Goal: Entertainment & Leisure: Browse casually

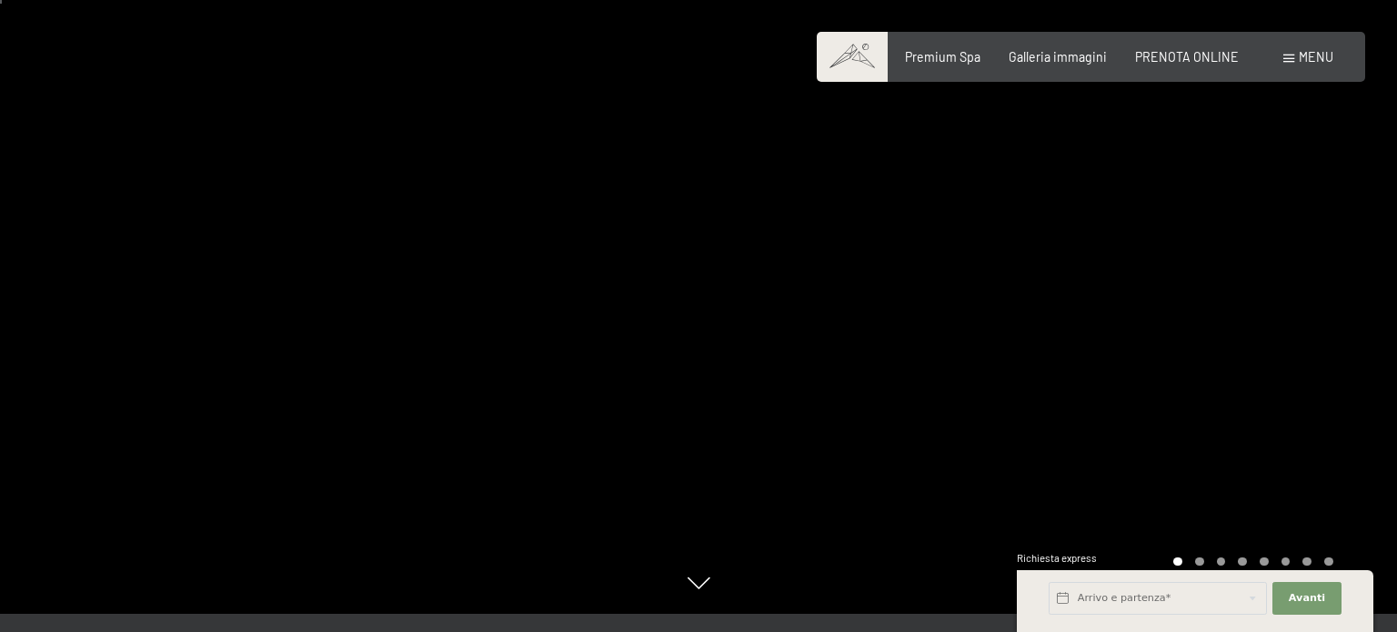
scroll to position [18, 0]
click at [704, 588] on icon at bounding box center [699, 583] width 23 height 12
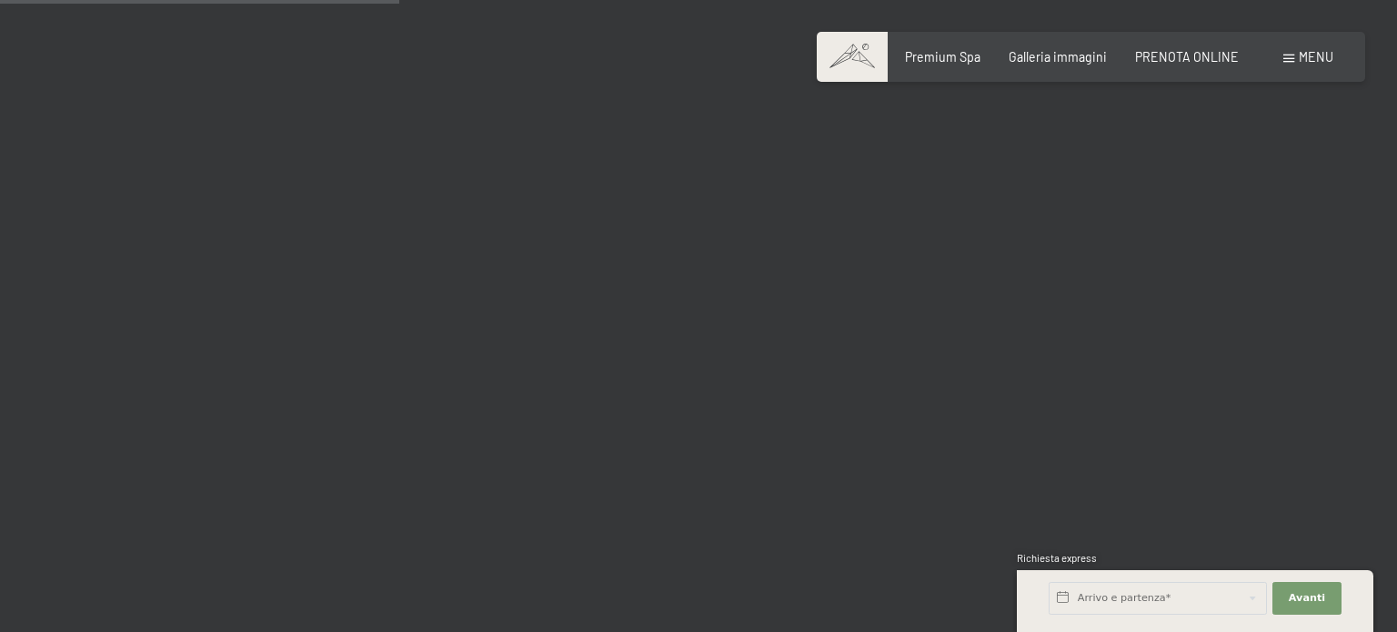
scroll to position [3294, 0]
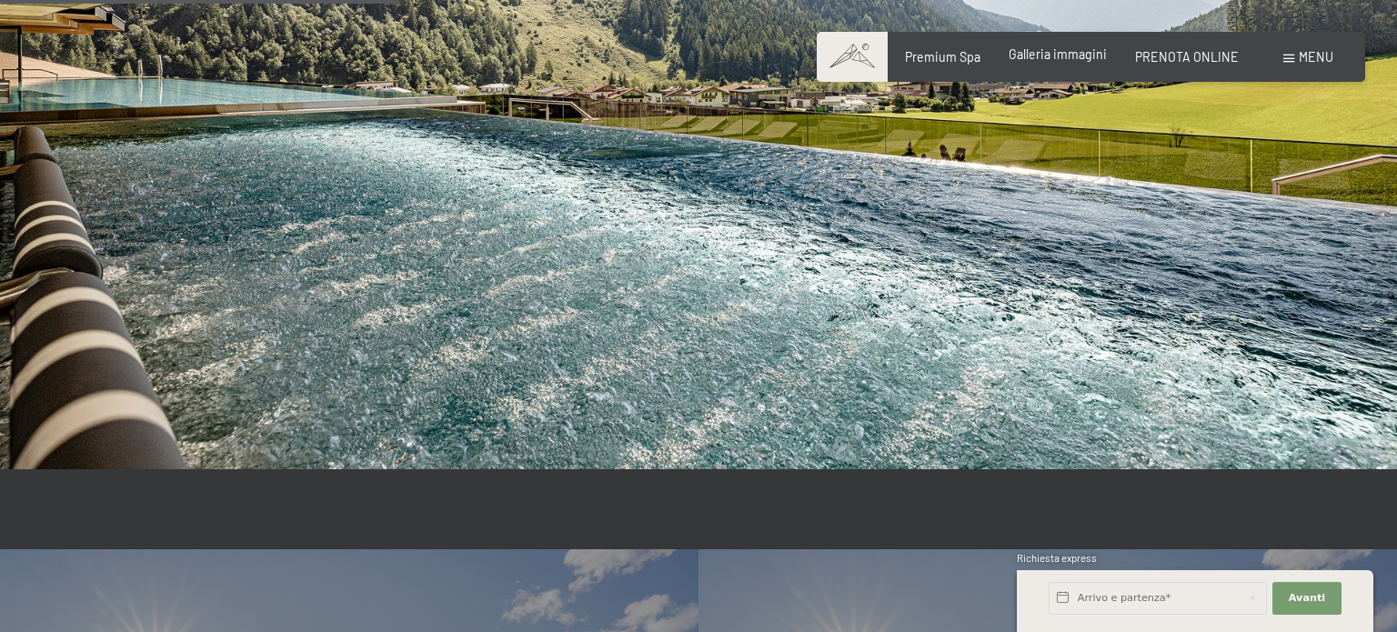
click at [1085, 63] on div "Galleria immagini" at bounding box center [1058, 54] width 98 height 18
click at [1093, 55] on span "Galleria immagini" at bounding box center [1058, 53] width 98 height 15
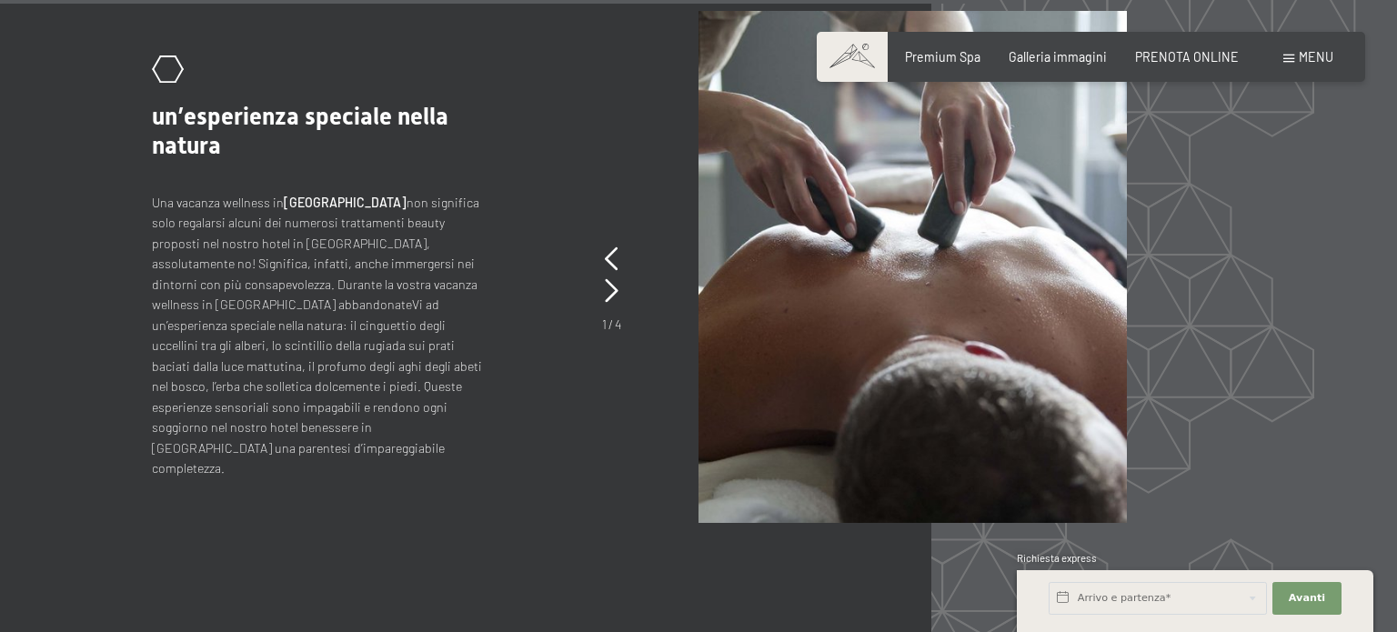
scroll to position [6824, 0]
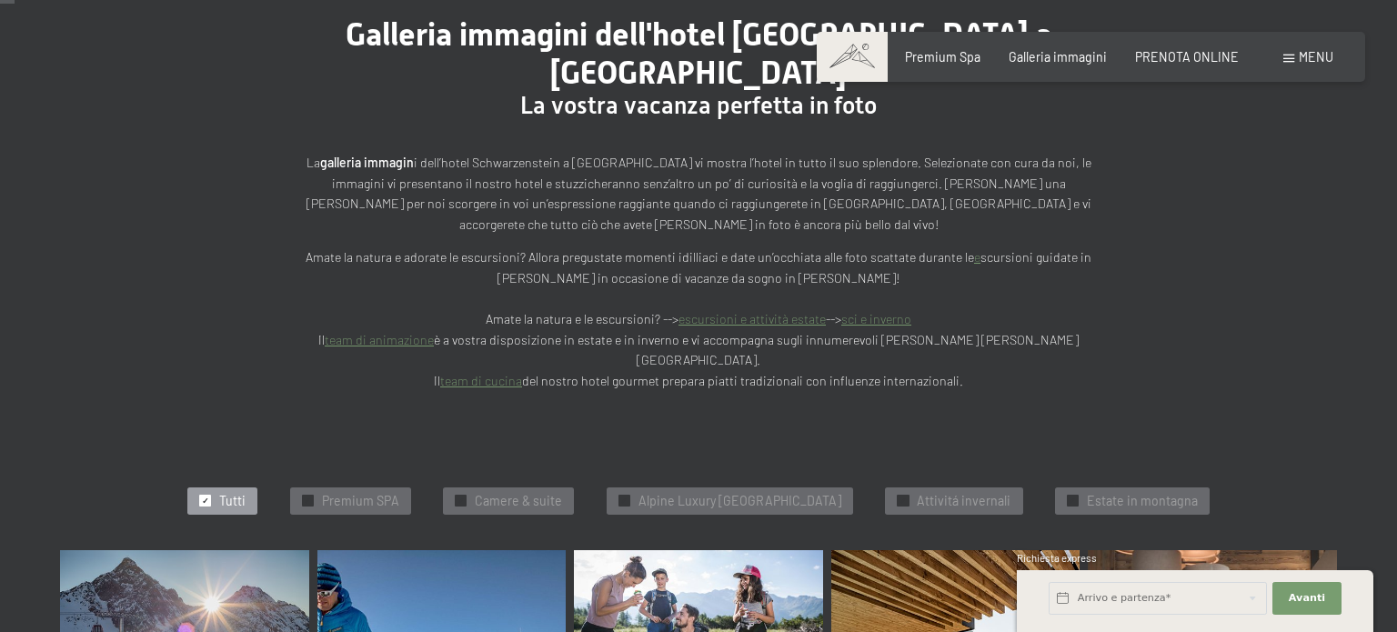
scroll to position [397, 0]
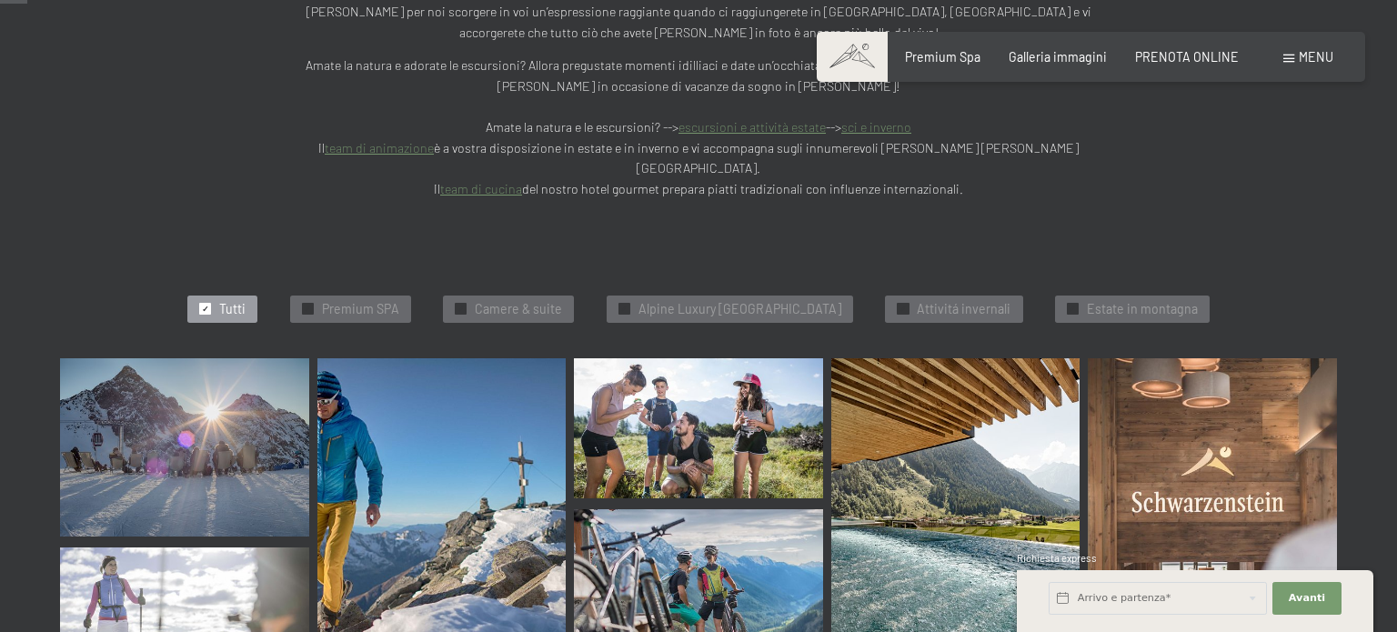
click at [233, 407] on img at bounding box center [184, 446] width 249 height 177
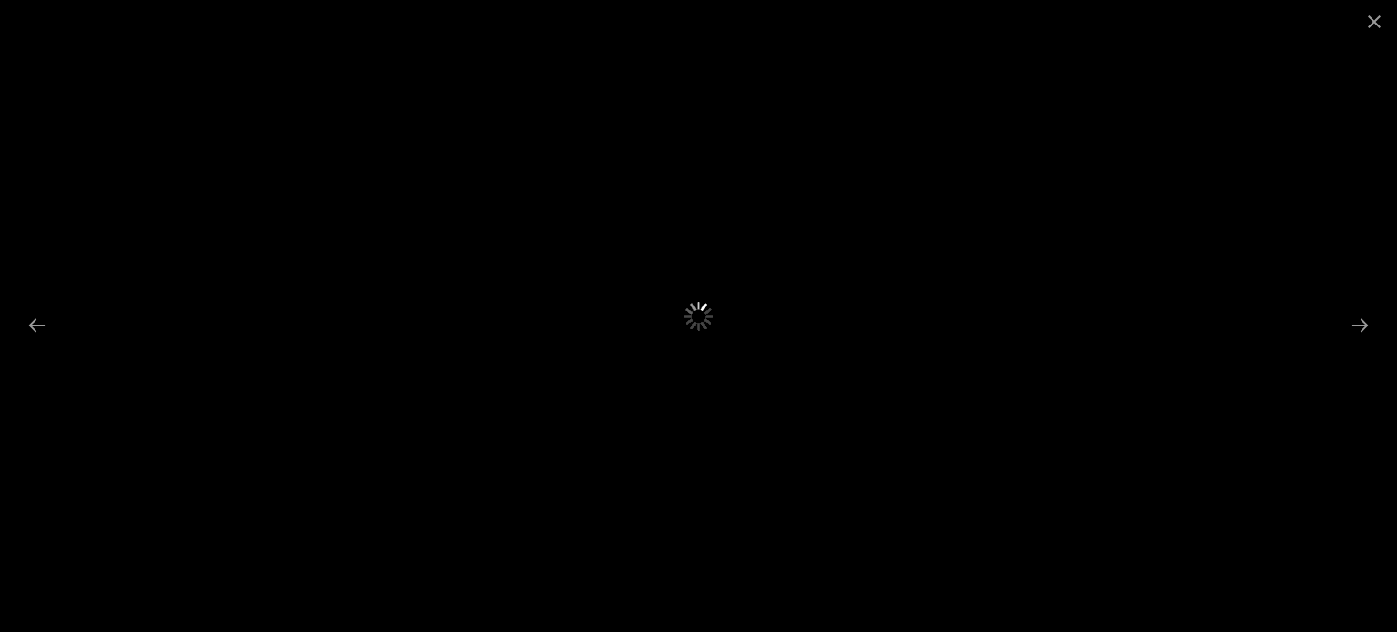
scroll to position [2583, 0]
click at [1367, 317] on button "Next slide" at bounding box center [1360, 324] width 38 height 35
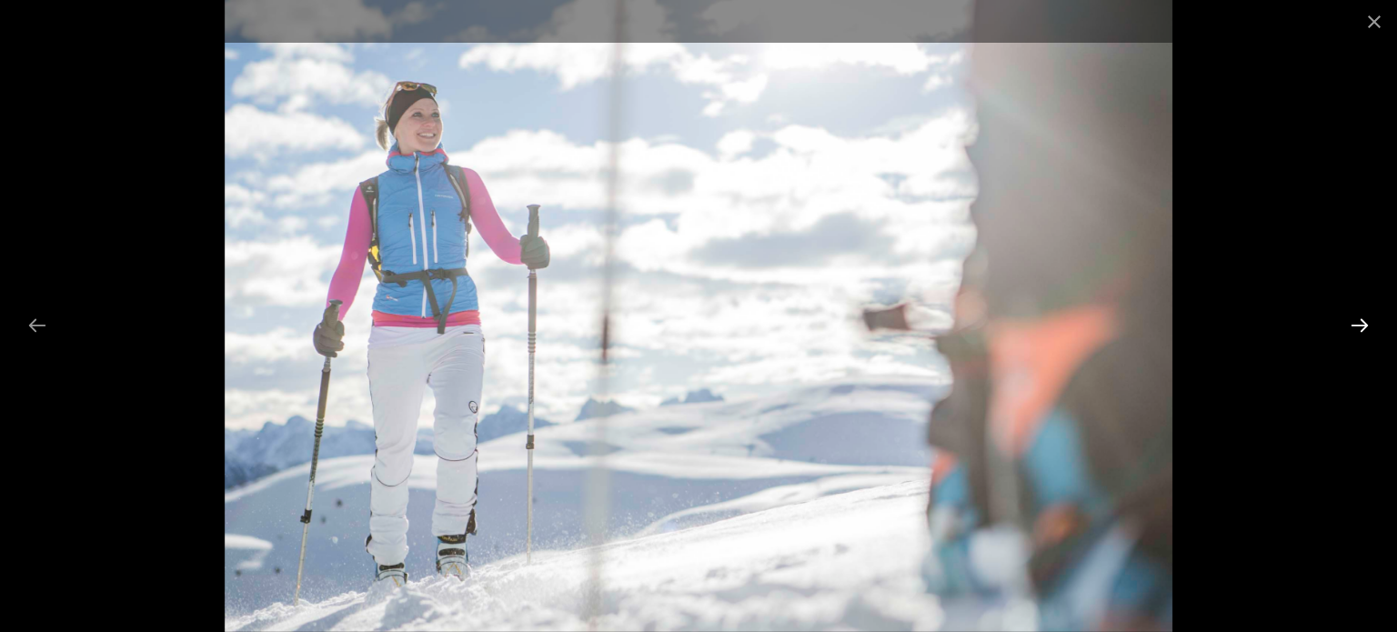
click at [1363, 321] on button "Next slide" at bounding box center [1360, 324] width 38 height 35
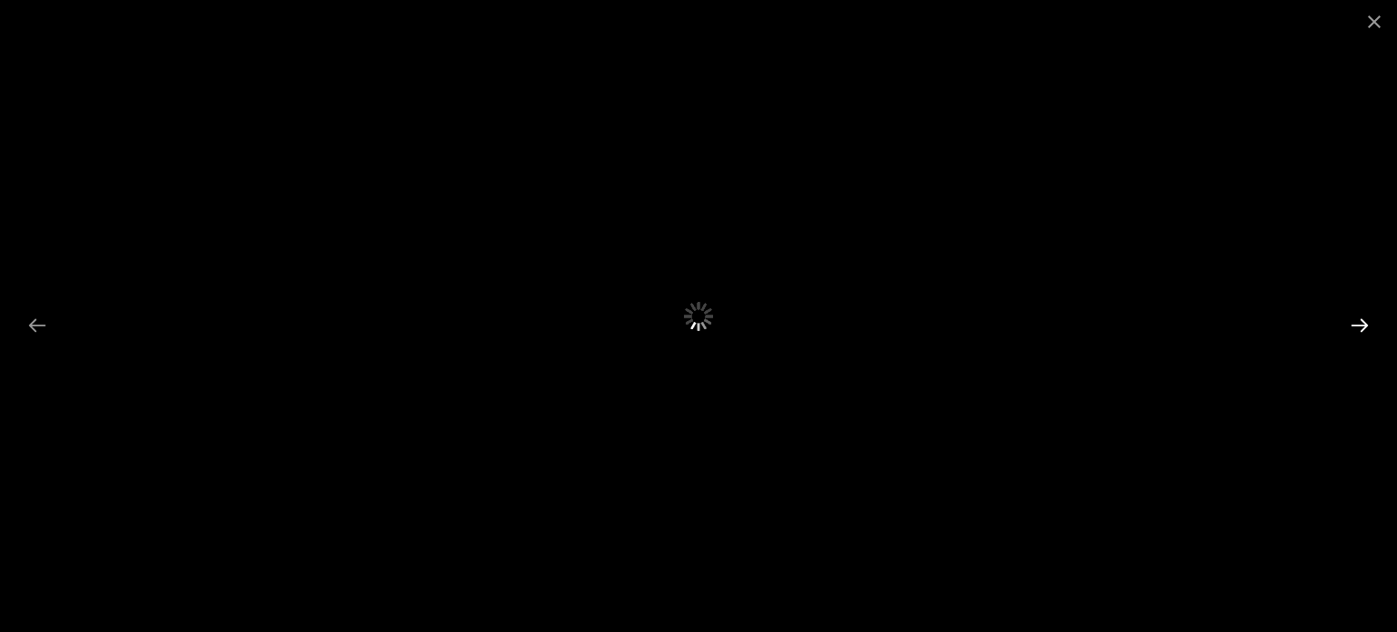
click at [1363, 321] on button "Next slide" at bounding box center [1360, 324] width 38 height 35
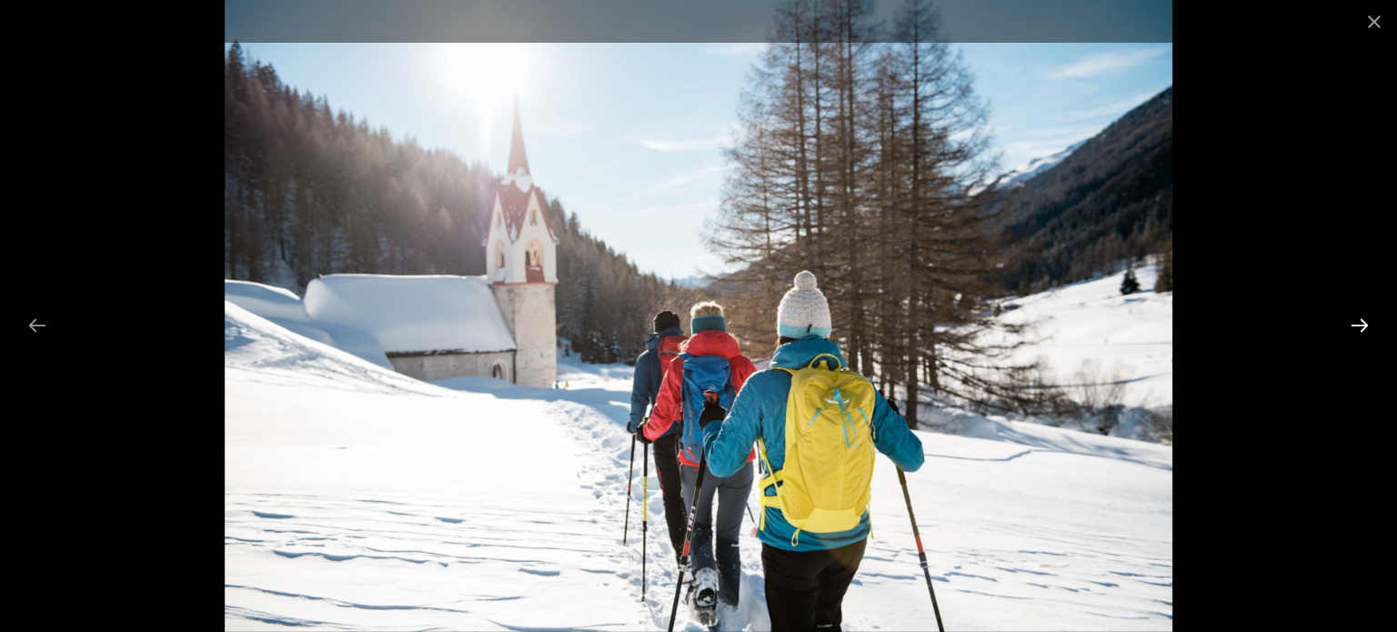
click at [1363, 321] on button "Next slide" at bounding box center [1360, 324] width 38 height 35
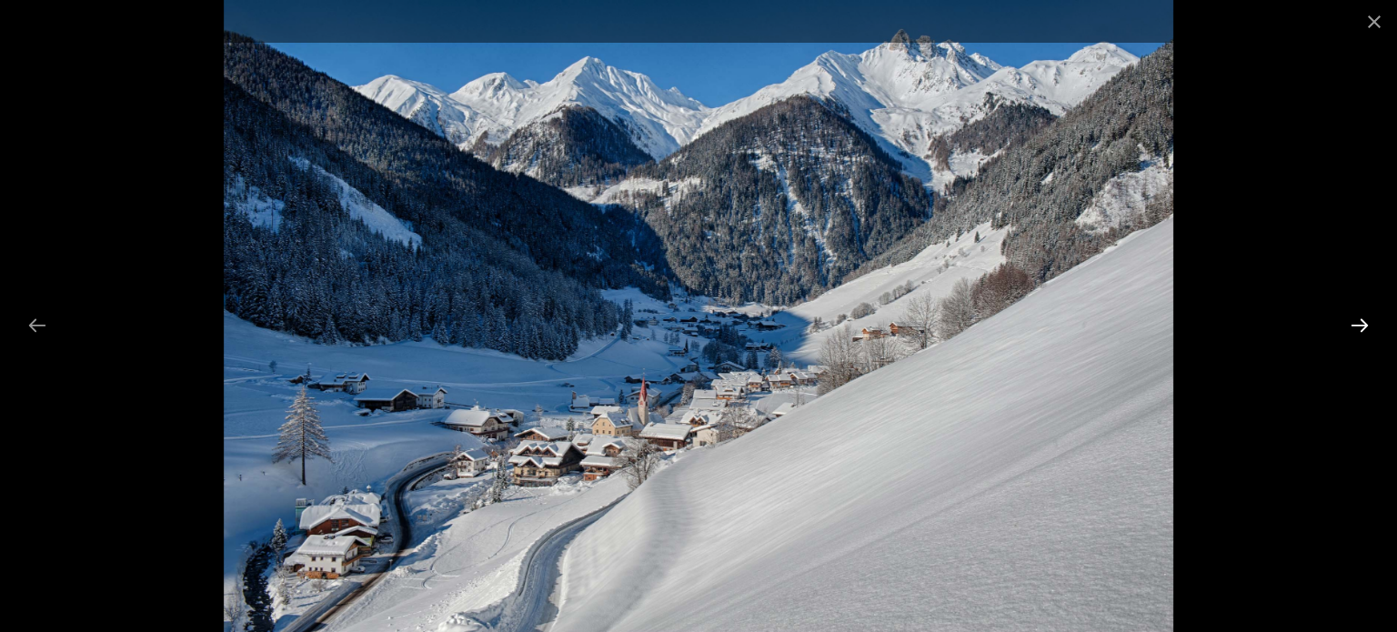
click at [1363, 321] on button "Next slide" at bounding box center [1360, 324] width 38 height 35
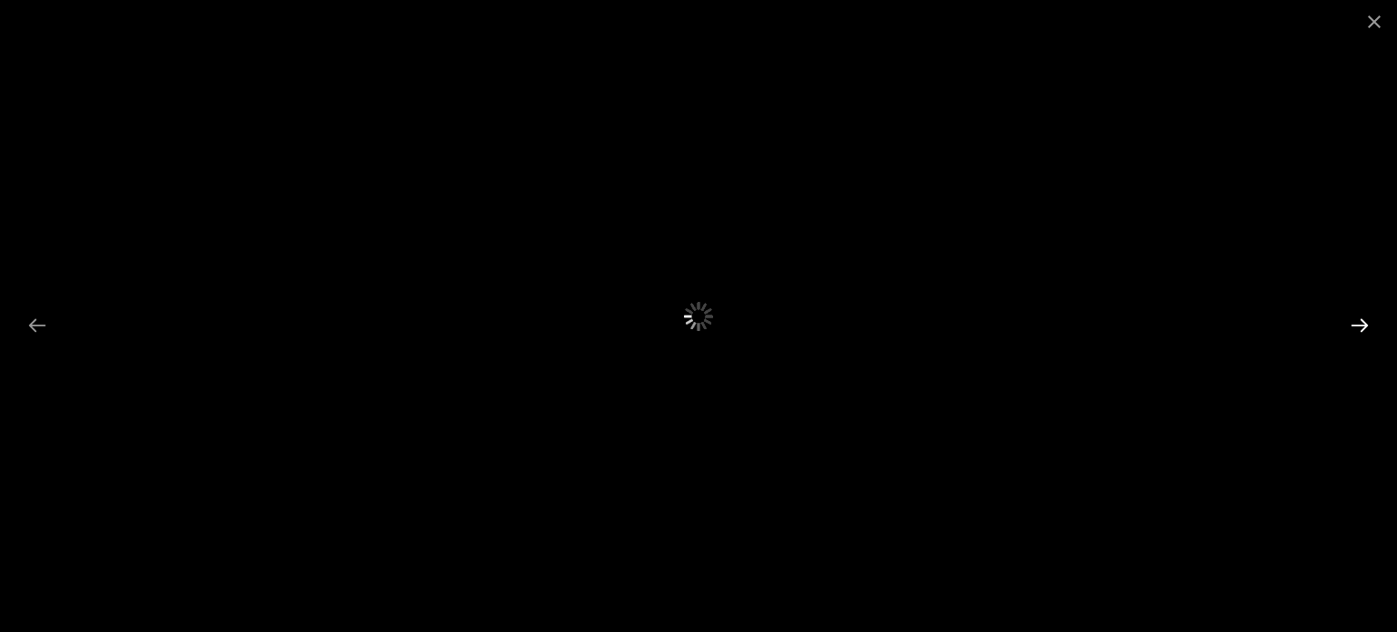
click at [1363, 321] on button "Next slide" at bounding box center [1360, 324] width 38 height 35
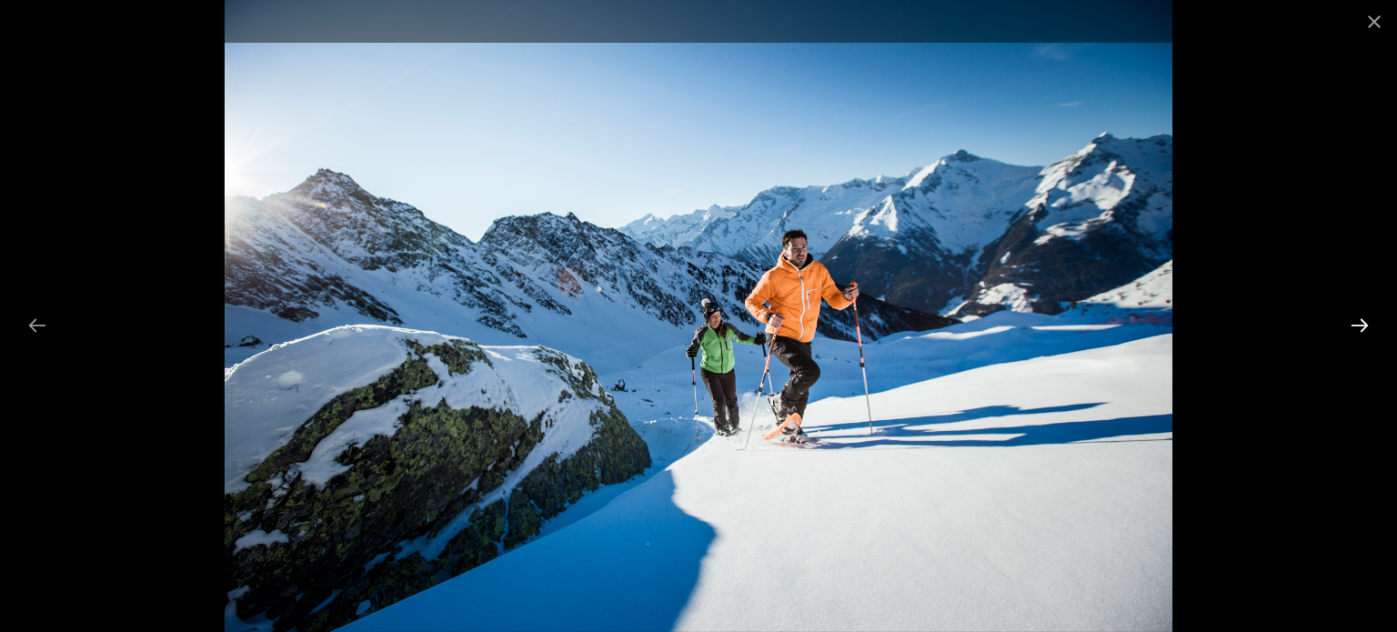
click at [1358, 329] on button "Next slide" at bounding box center [1360, 324] width 38 height 35
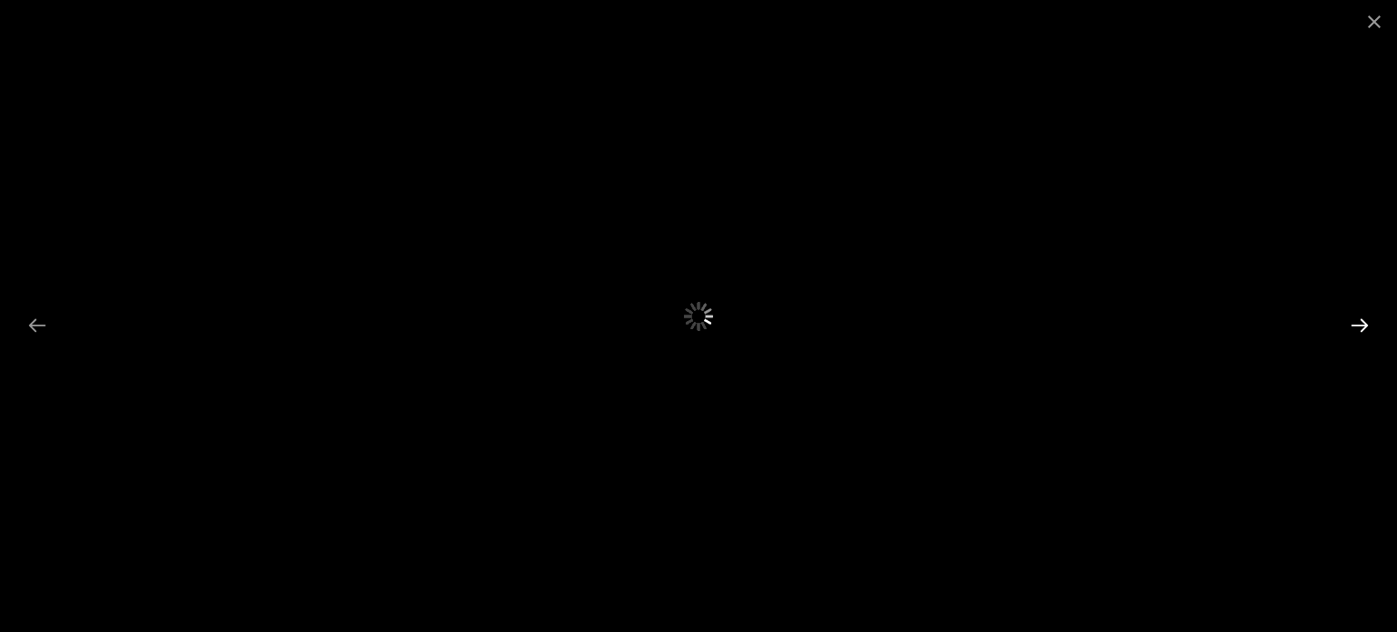
click at [1359, 324] on button "Next slide" at bounding box center [1360, 324] width 38 height 35
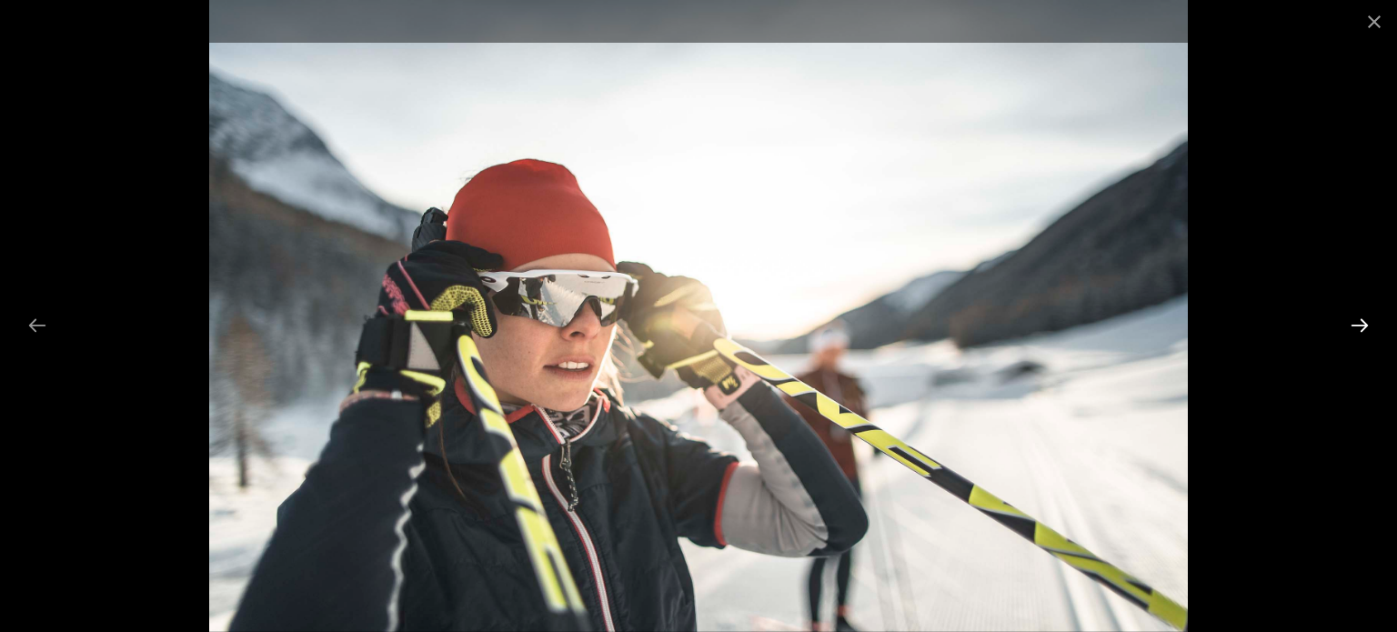
click at [1359, 324] on button "Next slide" at bounding box center [1360, 324] width 38 height 35
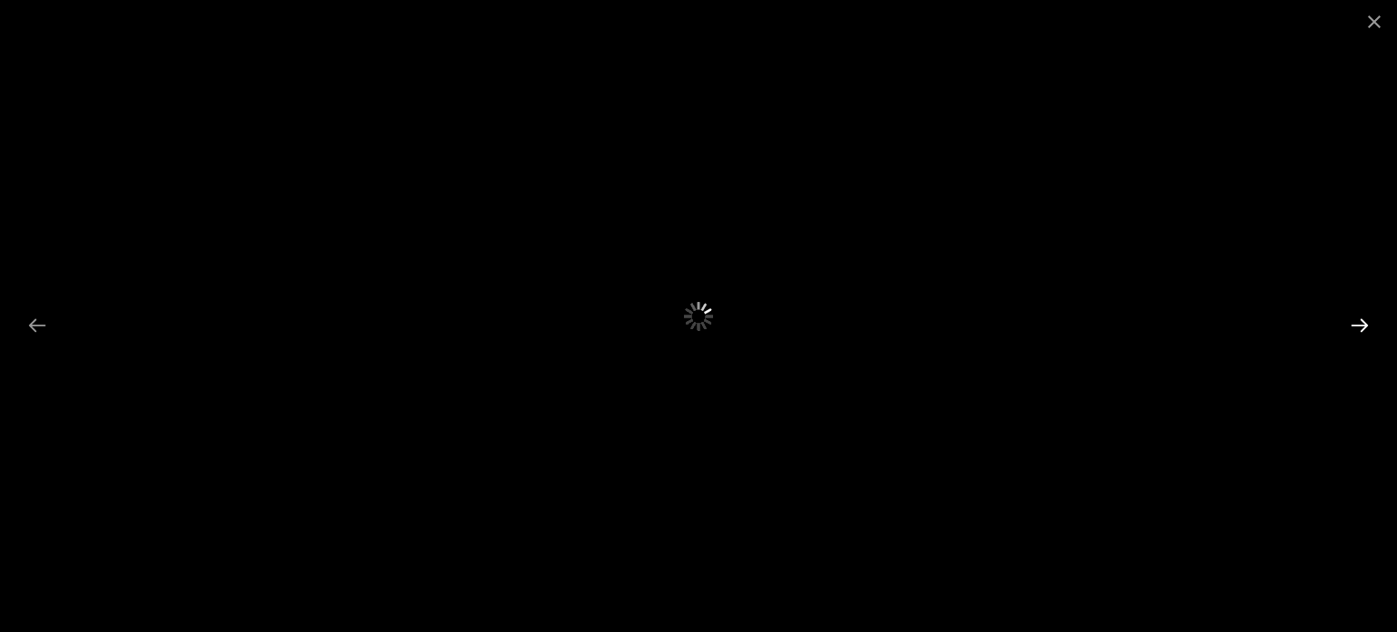
click at [1358, 313] on button "Next slide" at bounding box center [1360, 324] width 38 height 35
